Goal: Information Seeking & Learning: Learn about a topic

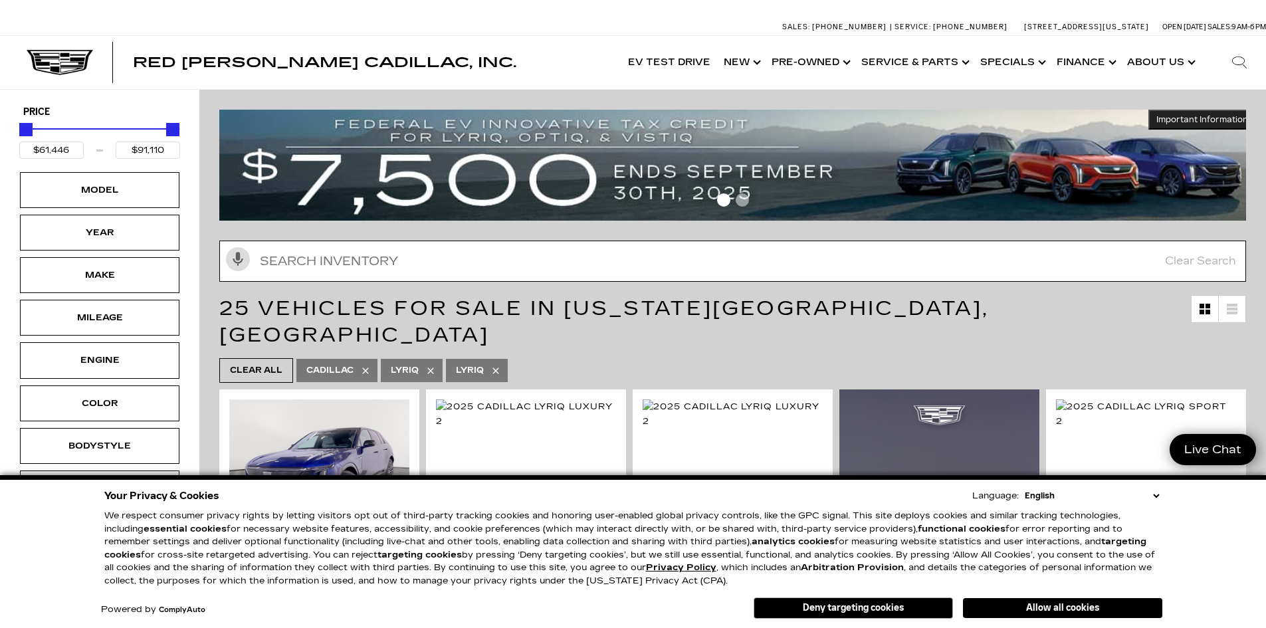
click at [435, 264] on input "text" at bounding box center [732, 261] width 1027 height 41
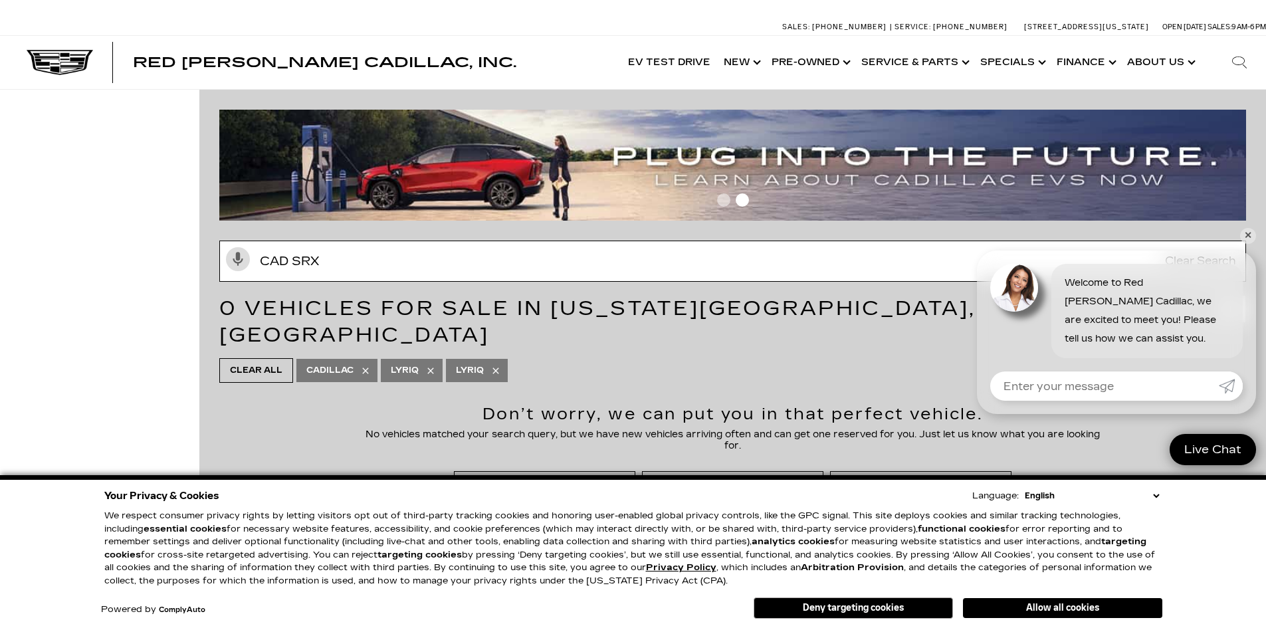
type input "cad srx"
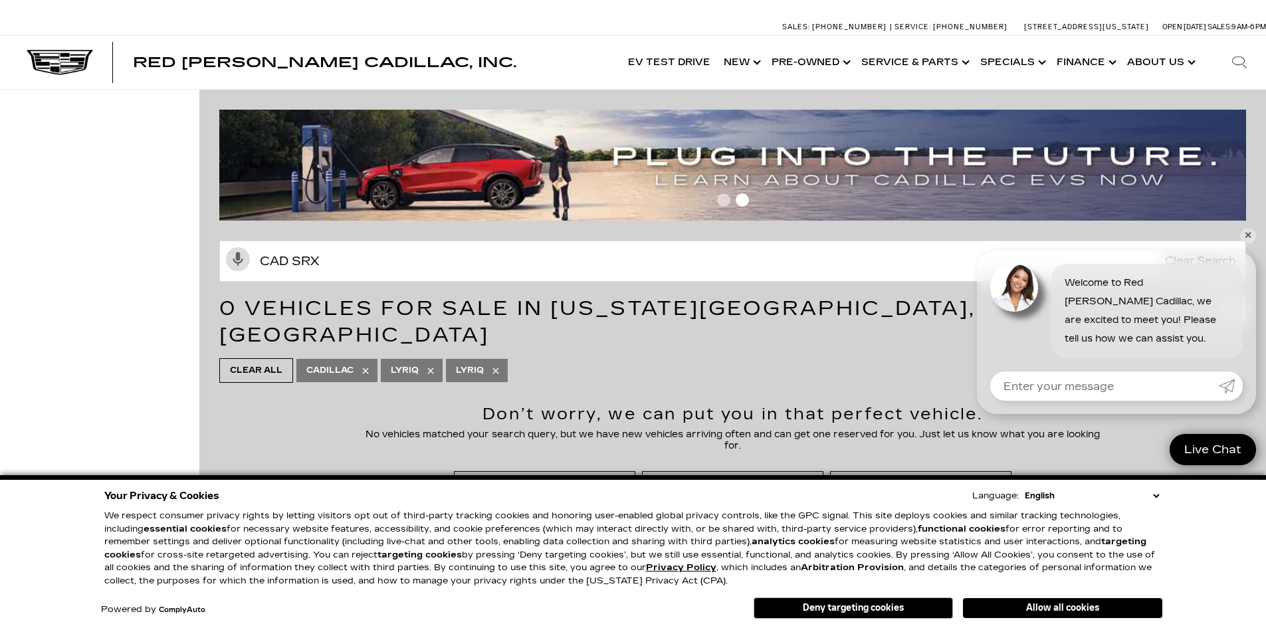
click button "Allow all cookies" at bounding box center [1062, 608] width 199 height 20
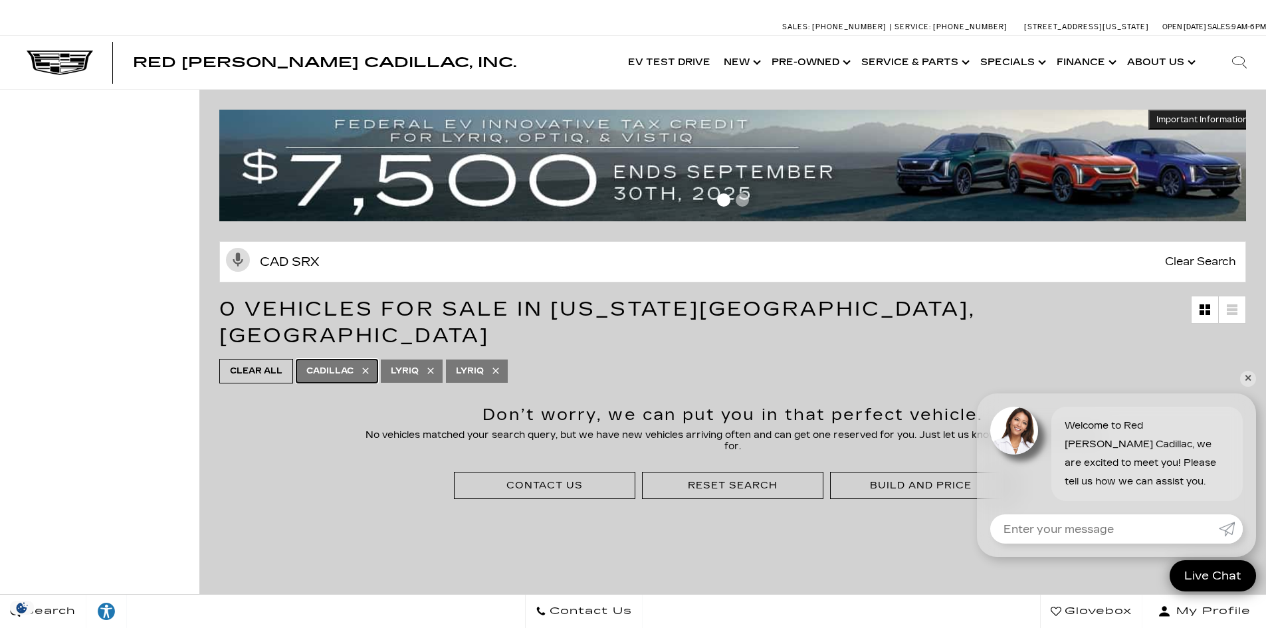
click at [346, 363] on span "Cadillac" at bounding box center [329, 371] width 47 height 17
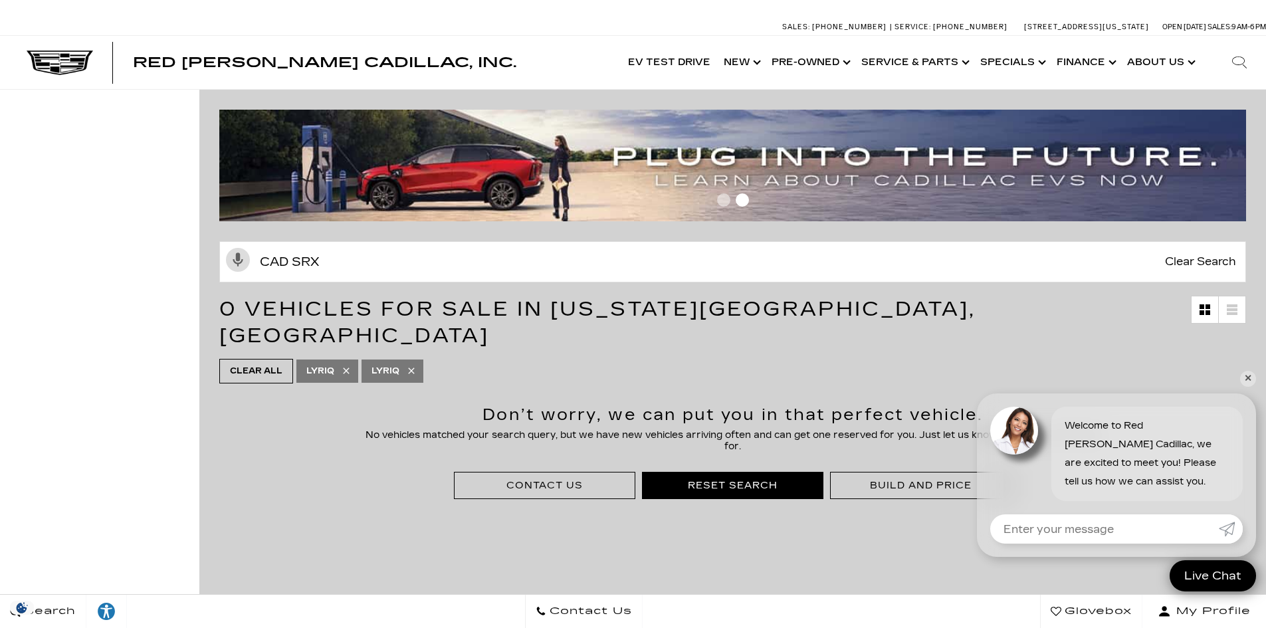
click at [728, 479] on div "Reset Search" at bounding box center [733, 485] width 90 height 13
